Goal: Information Seeking & Learning: Learn about a topic

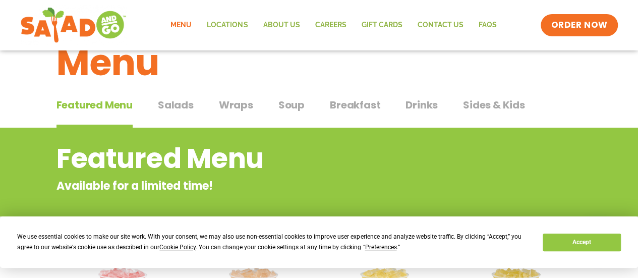
scroll to position [22, 0]
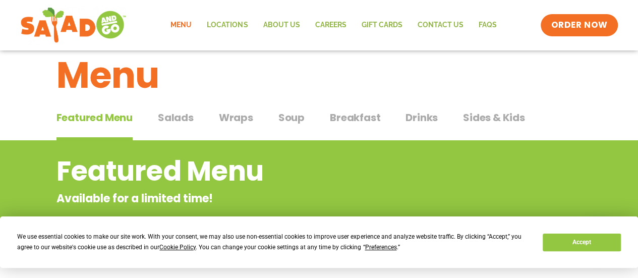
click at [171, 117] on span "Salads" at bounding box center [176, 117] width 36 height 15
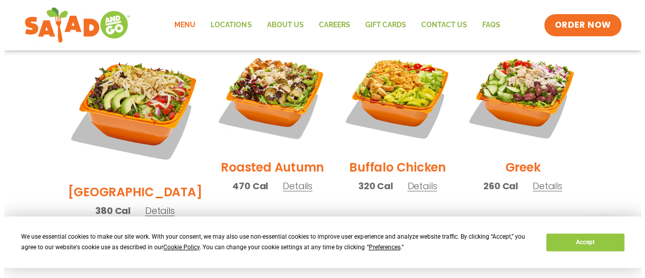
scroll to position [526, 0]
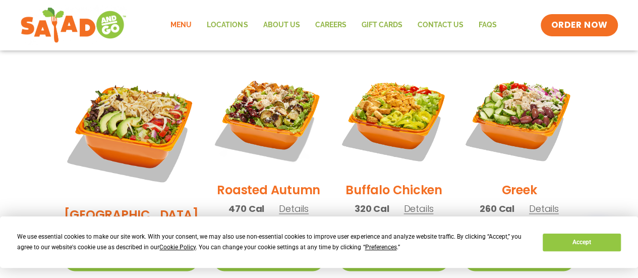
click at [253, 123] on img at bounding box center [268, 119] width 110 height 110
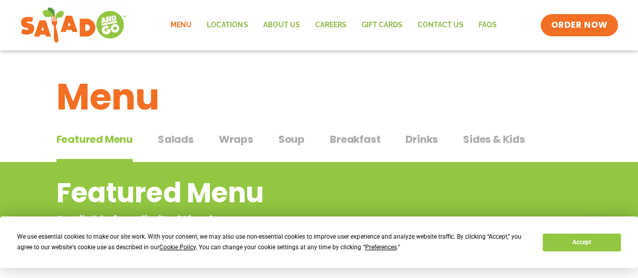
click at [430, 141] on span "Drinks" at bounding box center [421, 139] width 32 height 15
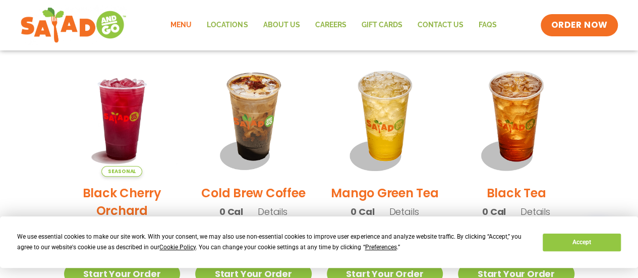
scroll to position [487, 0]
